Goal: Task Accomplishment & Management: Use online tool/utility

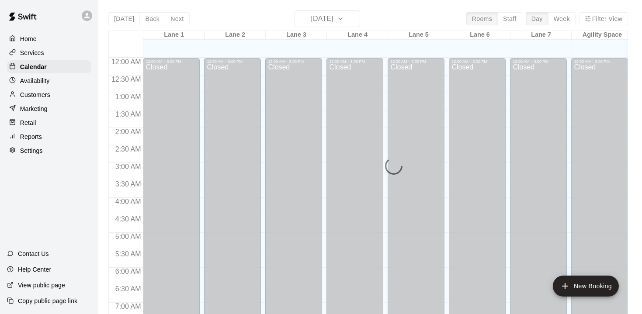
scroll to position [317, 0]
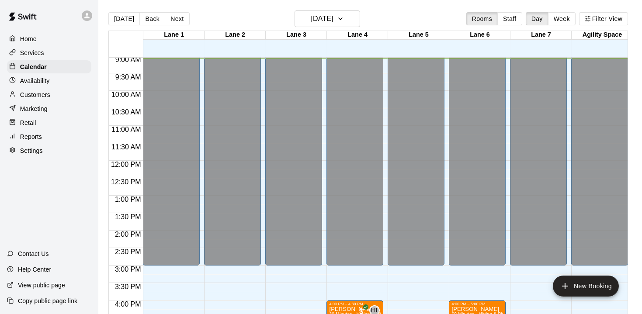
click at [31, 135] on p "Reports" at bounding box center [31, 136] width 22 height 9
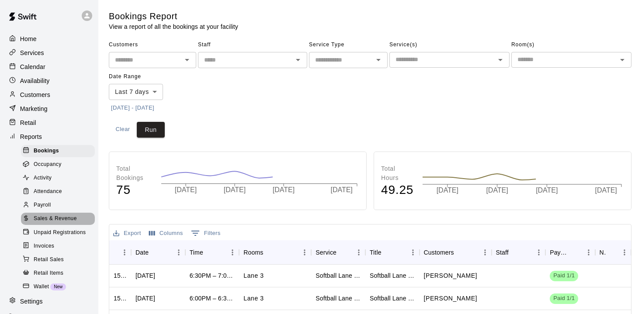
click at [56, 219] on span "Sales & Revenue" at bounding box center [55, 219] width 43 height 9
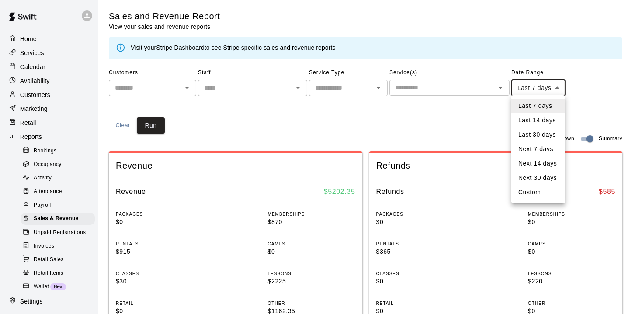
click at [535, 190] on li "Custom" at bounding box center [538, 192] width 54 height 14
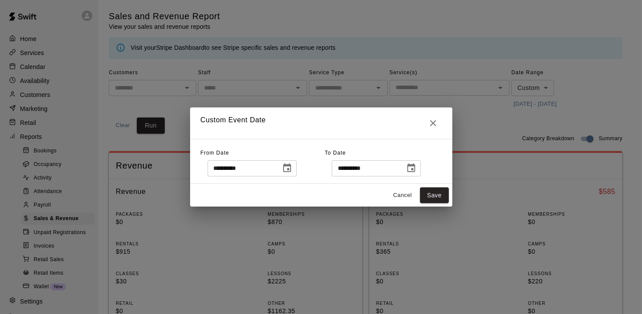
type input "******"
click at [292, 173] on icon "Choose date, selected date is Oct 7, 2025" at bounding box center [287, 168] width 10 height 10
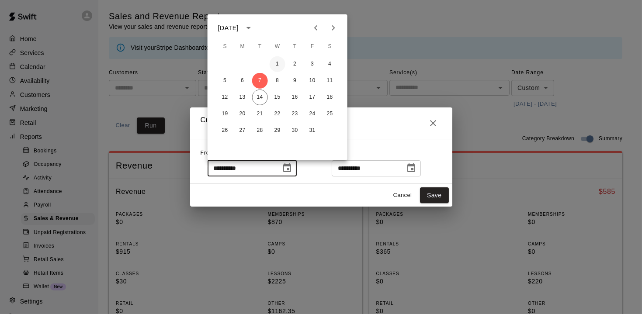
click at [280, 64] on button "1" at bounding box center [278, 64] width 16 height 16
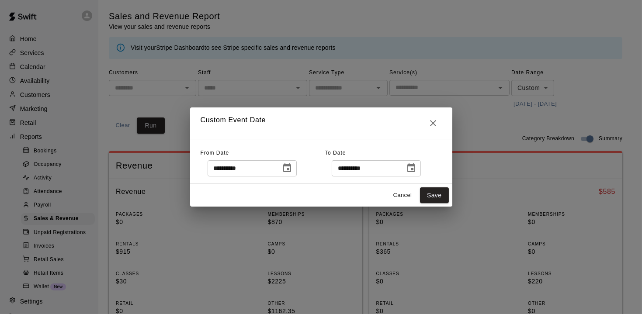
type input "**********"
drag, startPoint x: 442, startPoint y: 197, endPoint x: 463, endPoint y: 204, distance: 22.3
click at [442, 198] on button "Save" at bounding box center [434, 196] width 29 height 16
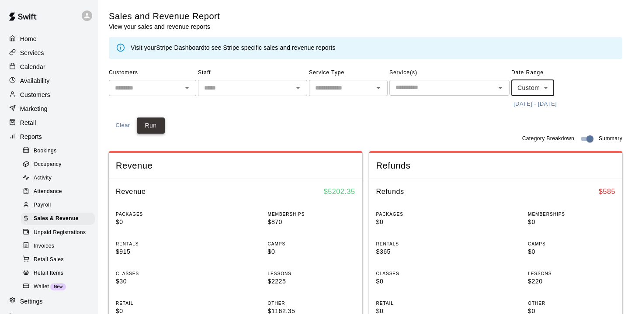
click at [156, 120] on button "Run" at bounding box center [151, 126] width 28 height 16
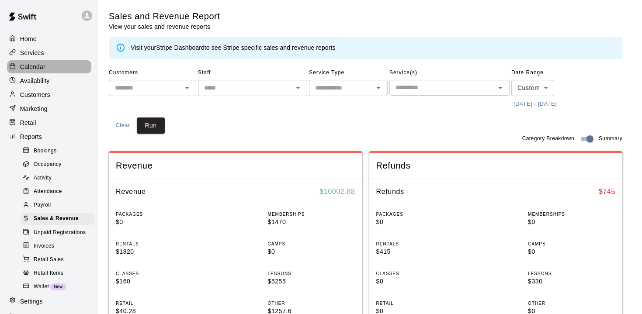
click at [38, 69] on p "Calendar" at bounding box center [32, 67] width 25 height 9
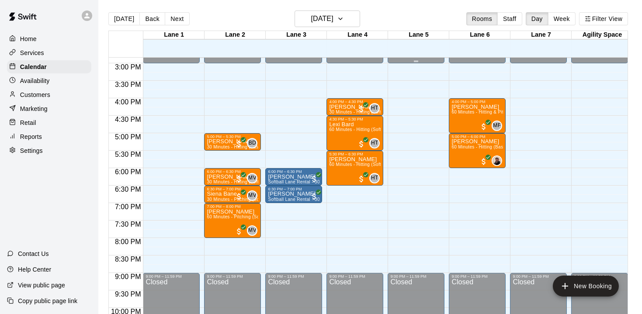
scroll to position [514, 0]
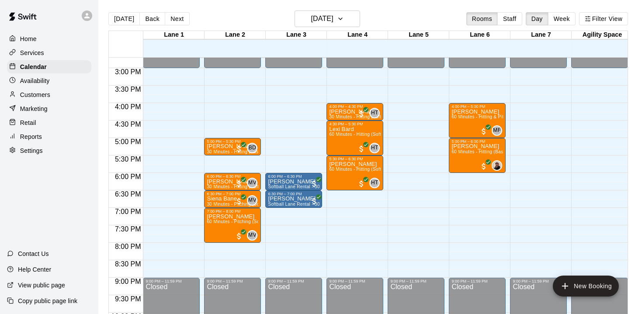
click at [182, 28] on div "[DATE] Back [DATE][DATE] Rooms Staff Day Week Filter View" at bounding box center [368, 20] width 520 height 20
click at [357, 20] on button "[DATE]" at bounding box center [328, 18] width 66 height 17
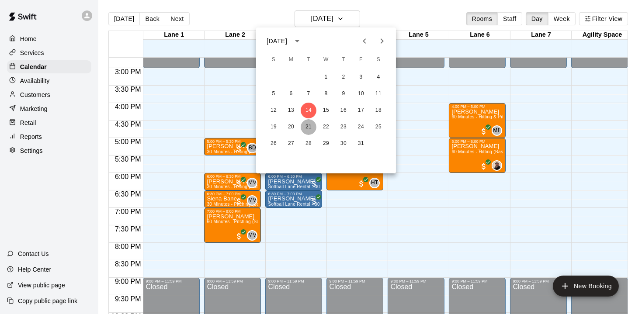
click at [312, 130] on button "21" at bounding box center [309, 127] width 16 height 16
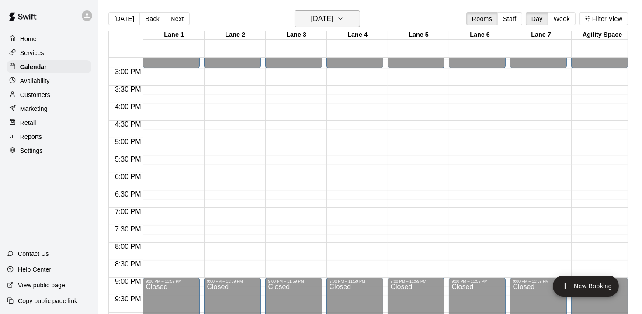
click at [356, 19] on button "[DATE]" at bounding box center [328, 18] width 66 height 17
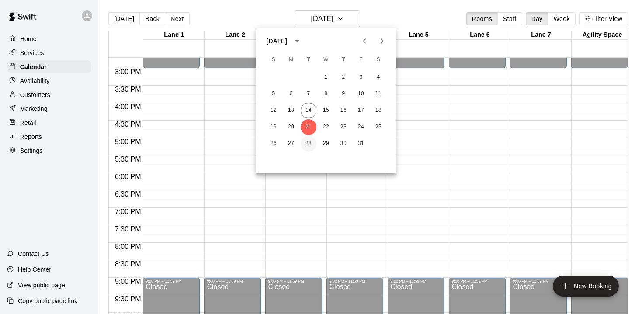
click at [311, 142] on button "28" at bounding box center [309, 144] width 16 height 16
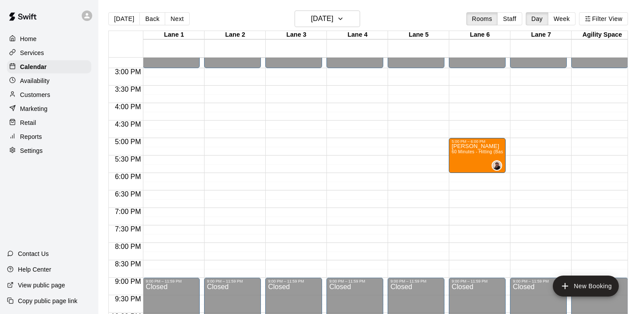
click at [113, 20] on button "[DATE]" at bounding box center [123, 18] width 31 height 13
